Goal: Information Seeking & Learning: Find specific fact

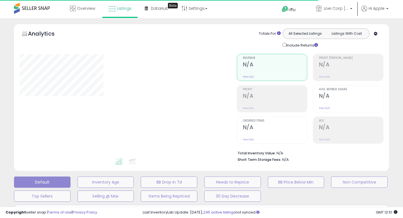
type input "**********"
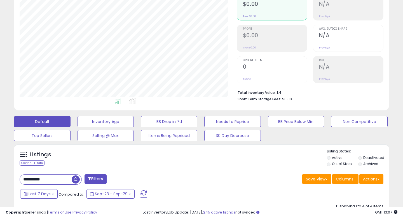
scroll to position [117, 0]
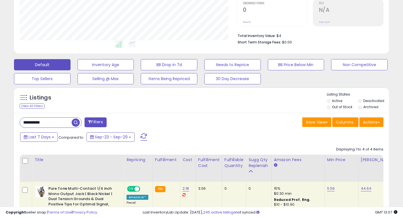
click at [39, 122] on input "**********" at bounding box center [46, 122] width 52 height 10
drag, startPoint x: 39, startPoint y: 122, endPoint x: 40, endPoint y: 126, distance: 3.8
click at [39, 122] on input "**********" at bounding box center [63, 122] width 87 height 10
paste input "text"
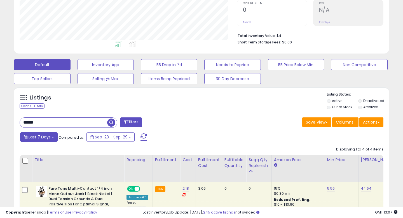
type input "******"
drag, startPoint x: 41, startPoint y: 136, endPoint x: 42, endPoint y: 139, distance: 3.8
click at [41, 136] on span "Last 7 Days" at bounding box center [40, 137] width 22 height 6
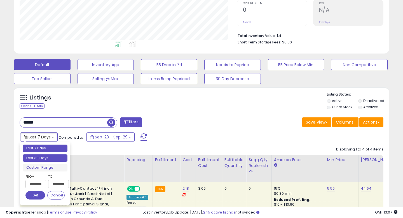
type input "**********"
drag, startPoint x: 44, startPoint y: 160, endPoint x: 39, endPoint y: 151, distance: 10.3
click at [44, 159] on li "Last 30 Days" at bounding box center [45, 158] width 45 height 8
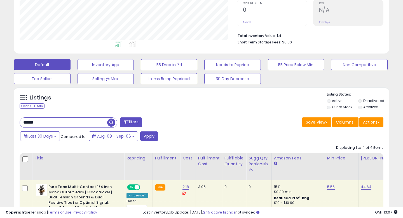
click at [24, 122] on input "******" at bounding box center [63, 122] width 87 height 10
type input "*******"
click at [145, 140] on button "Apply" at bounding box center [149, 136] width 18 height 10
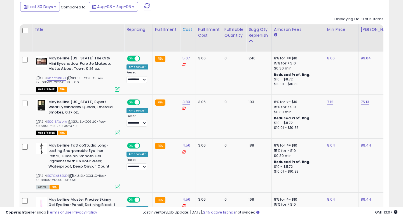
scroll to position [249, 0]
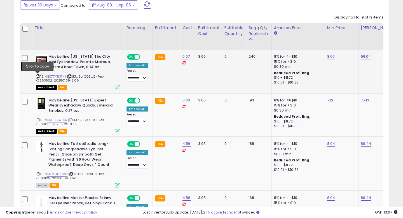
click at [39, 76] on icon at bounding box center [38, 76] width 4 height 3
click at [48, 79] on span "| SKU: SL-OOSLLC-Res-K2563502-20250109-5.06" at bounding box center [70, 78] width 69 height 8
copy span "K2563502"
click at [58, 77] on link "B077Y83TN1" at bounding box center [56, 76] width 18 height 5
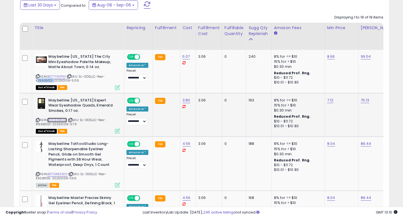
click at [63, 119] on link "B00IZAWL4A" at bounding box center [57, 119] width 20 height 5
click at [57, 124] on span "| SKU: SL-OOSLLC-Res-K1568001-20250109-3.79" at bounding box center [71, 121] width 70 height 8
click at [38, 124] on span "| SKU: SL-OOSLLC-Res-K1568001-20250109-3.79" at bounding box center [71, 121] width 70 height 8
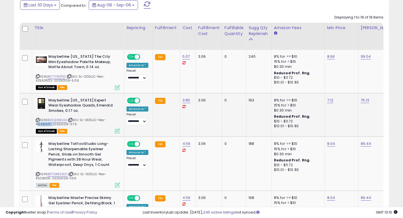
copy span "K1568001"
click at [37, 120] on icon at bounding box center [38, 119] width 4 height 3
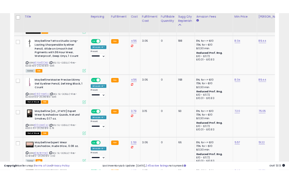
scroll to position [354, 0]
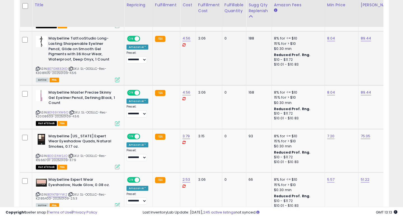
click at [45, 71] on span "| SKU: SL-OOSLLC-Res-K3081105-20250109-4.56" at bounding box center [71, 70] width 70 height 8
copy span "K3081105"
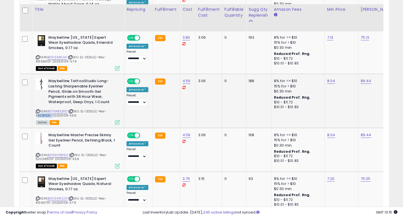
scroll to position [317, 0]
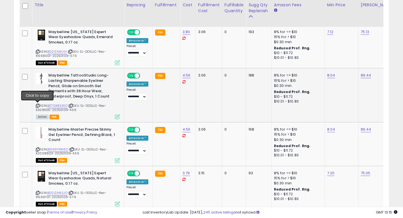
click at [37, 105] on icon at bounding box center [38, 105] width 4 height 3
click at [64, 106] on link "B07GX832KD" at bounding box center [57, 105] width 20 height 5
click at [47, 109] on span "| SKU: SL-OOSLLC-Res-K3081105-20250109-4.56" at bounding box center [71, 107] width 70 height 8
copy span "K3081105"
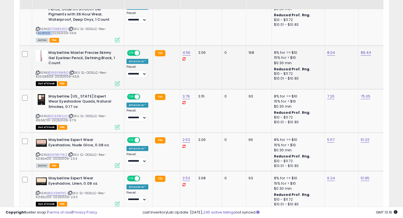
scroll to position [396, 0]
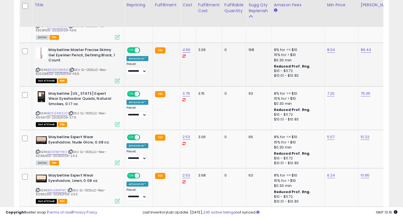
click at [63, 72] on span "| SKU: SL-OOSLLC-Res-K2008603-20250109-4.56" at bounding box center [71, 71] width 71 height 8
click at [63, 71] on link "B0169YXW6O" at bounding box center [57, 69] width 21 height 5
click at [42, 73] on span "| SKU: SL-OOSLLC-Res-K2008603-20250109-4.56" at bounding box center [71, 71] width 71 height 8
copy span "K2008603"
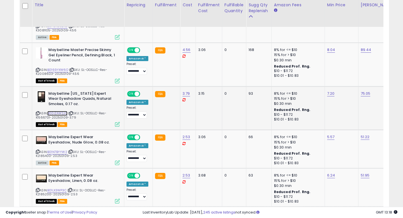
click at [54, 113] on link "B00IZAW2JO" at bounding box center [57, 113] width 20 height 5
click at [42, 117] on span "| SKU: SL-OOSLLC-Res-K1566701-20250109-3.79" at bounding box center [71, 115] width 70 height 8
copy span "K1566701"
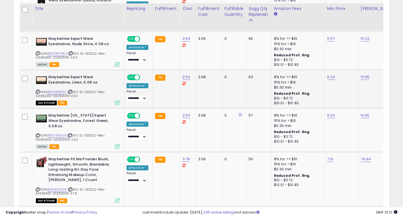
scroll to position [499, 0]
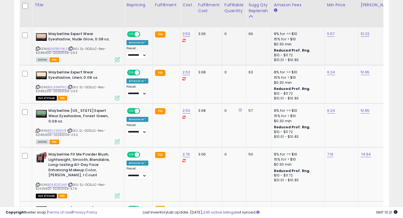
click at [40, 52] on span "| SKU: SL-OOSLLC-Res-K2185400-20250109-2.53" at bounding box center [71, 50] width 70 height 8
copy span "K2185400"
click at [62, 49] on link "B01N7BYYW2" at bounding box center [57, 48] width 20 height 5
click at [44, 53] on span "| SKU: SL-OOSLLC-Res-K2185400-20250109-2.53" at bounding box center [71, 50] width 70 height 8
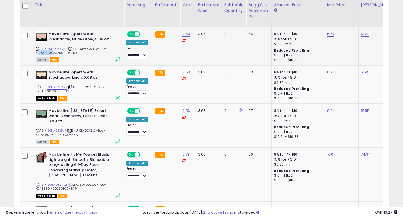
click at [44, 53] on span "| SKU: SL-OOSLLC-Res-K2185400-20250109-2.53" at bounding box center [71, 50] width 70 height 8
click at [60, 48] on link "B01N7BYYW2" at bounding box center [57, 48] width 20 height 5
click at [46, 52] on span "| SKU: SL-OOSLLC-Res-K2185400-20250109-2.53" at bounding box center [71, 50] width 70 height 8
click at [41, 53] on span "| SKU: SL-OOSLLC-Res-K2185400-20250109-2.53" at bounding box center [71, 50] width 70 height 8
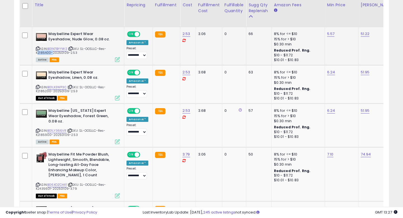
click at [41, 53] on span "| SKU: SL-OOSLLC-Res-K2185400-20250109-2.53" at bounding box center [71, 50] width 70 height 8
copy span "K2185400"
click at [63, 89] on span "| SKU: SL-OOSLLC-Res-K2185200-20250109-2.53" at bounding box center [71, 89] width 70 height 8
click at [63, 88] on link "B01LX3WP3C" at bounding box center [56, 87] width 19 height 5
click at [46, 92] on span "| SKU: SL-OOSLLC-Res-K2185200-20250109-2.53" at bounding box center [71, 89] width 70 height 8
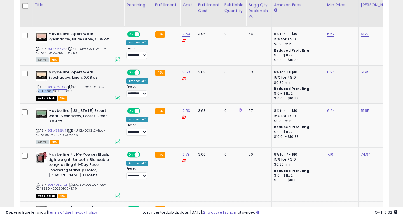
click at [46, 92] on span "| SKU: SL-OOSLLC-Res-K2185200-20250109-2.53" at bounding box center [71, 89] width 70 height 8
copy span "K2185200"
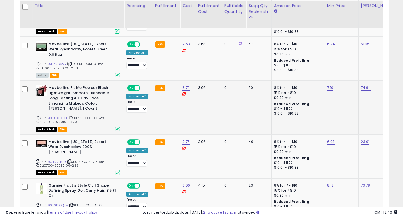
scroll to position [567, 0]
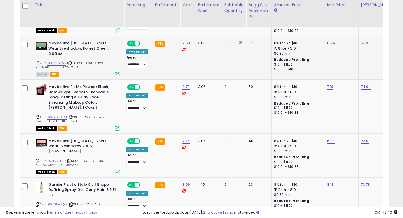
click at [92, 61] on span "| SKU: SL-OOSLLC-Res-K2185900-20250109-2.53" at bounding box center [70, 65] width 69 height 8
click at [46, 62] on span "| SKU: SL-OOSLLC-Res-K2185900-20250109-2.53" at bounding box center [70, 65] width 69 height 8
copy span "K2185900"
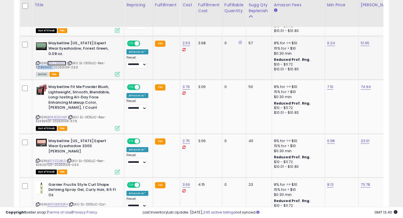
click at [57, 61] on link "B01LY366VR" at bounding box center [56, 63] width 19 height 5
click at [47, 63] on span "| SKU: SL-OOSLLC-Res-K2185900-20250109-2.53" at bounding box center [70, 65] width 69 height 8
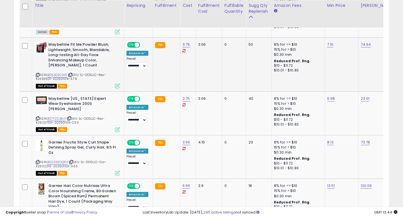
scroll to position [611, 0]
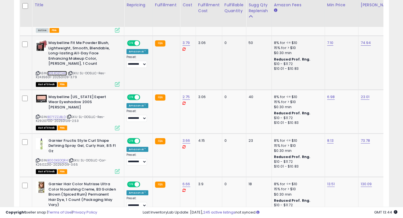
click at [56, 71] on link "B06XDZCHX1" at bounding box center [57, 73] width 20 height 5
click at [40, 72] on span "| SKU: SL-OOSLLC-Res-K2435601-20250109-3.79" at bounding box center [71, 75] width 70 height 8
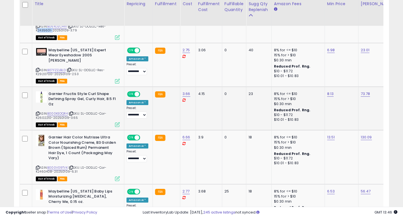
scroll to position [658, 0]
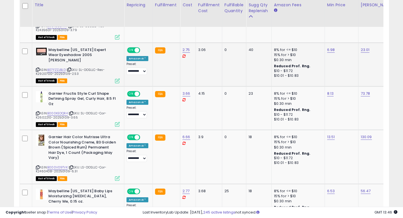
click at [49, 67] on span "| SKU: SL-OOSLLC-Res-K2920700-20250109-2.53" at bounding box center [70, 71] width 69 height 8
click at [57, 67] on link "B07FZZJBLD" at bounding box center [56, 69] width 18 height 5
click at [41, 111] on span "| SKU: SL-OOSLLC-Car-K2602210-20250109-3.65" at bounding box center [71, 115] width 70 height 8
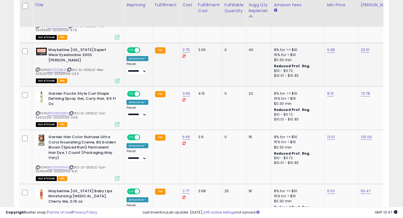
click at [36, 68] on icon at bounding box center [38, 69] width 4 height 3
click at [62, 111] on link "B000KEOQR4" at bounding box center [57, 113] width 20 height 5
click at [42, 111] on span "| SKU: SL-OOSLLC-Car-K2602210-20250109-3.65" at bounding box center [71, 115] width 70 height 8
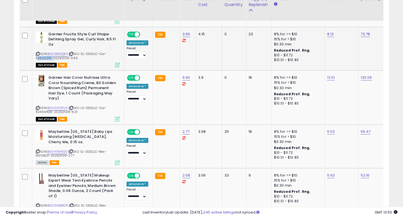
scroll to position [717, 0]
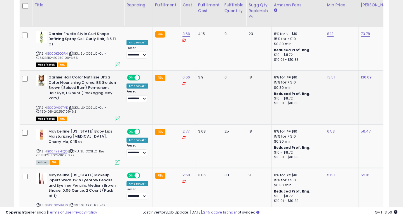
click at [43, 105] on span "| SKU: LS-OOSLLC-Car-K2460408-20250109-6.31" at bounding box center [71, 109] width 70 height 8
click at [62, 105] on link "B000V09TVK" at bounding box center [57, 107] width 20 height 5
click at [45, 105] on span "| SKU: LS-OOSLLC-Car-K2460408-20250109-6.31" at bounding box center [71, 109] width 70 height 8
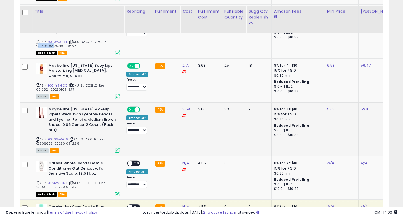
scroll to position [789, 0]
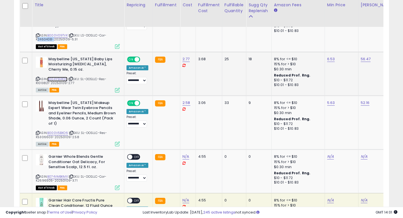
click at [59, 77] on link "B004Y9H1QO" at bounding box center [57, 79] width 20 height 5
click at [45, 77] on span "| SKU: SL-OOSLLC-Res-K1013821-20250109-2.77" at bounding box center [71, 81] width 70 height 8
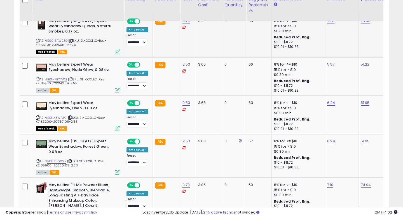
scroll to position [463, 0]
